Goal: Unclear

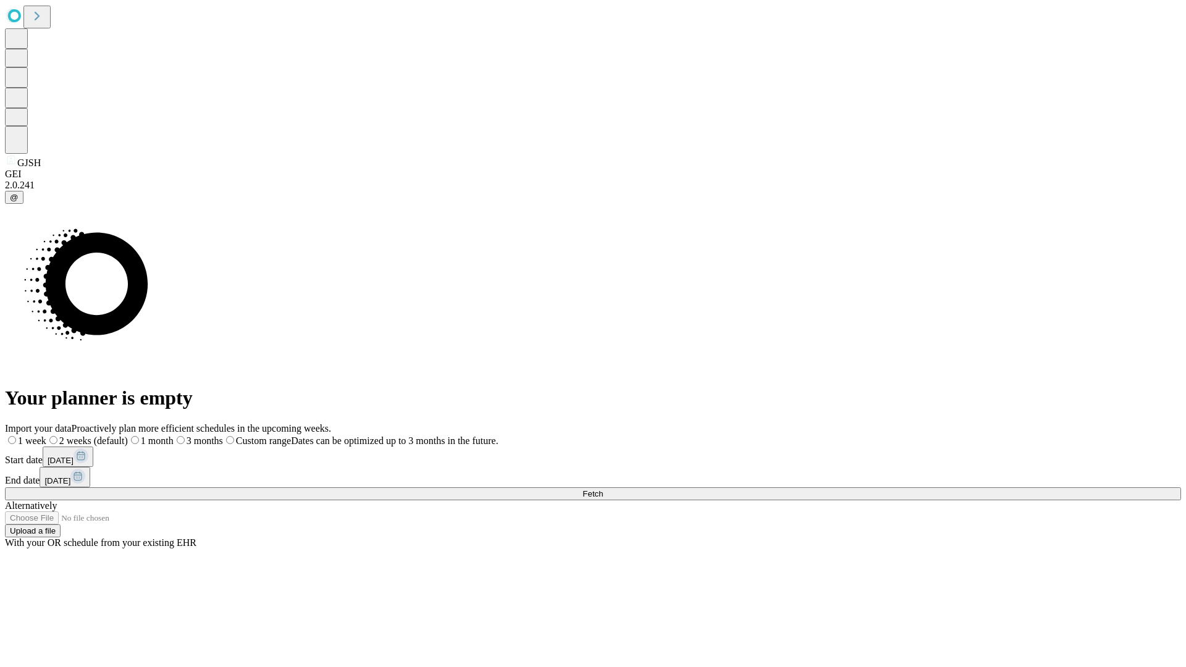
click at [603, 489] on span "Fetch" at bounding box center [592, 493] width 20 height 9
